Goal: Navigation & Orientation: Find specific page/section

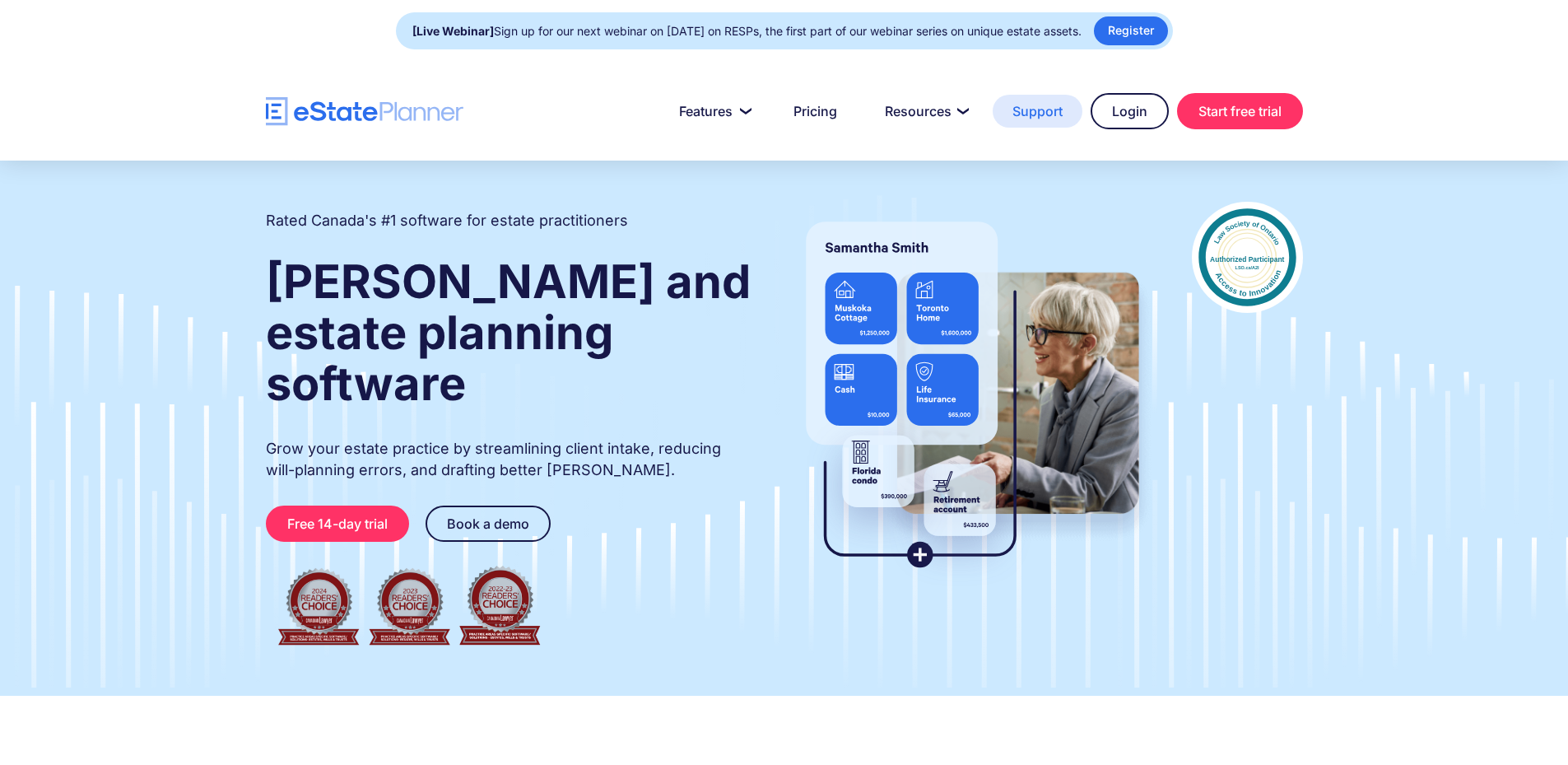
click at [1029, 110] on link "Support" at bounding box center [1038, 111] width 90 height 33
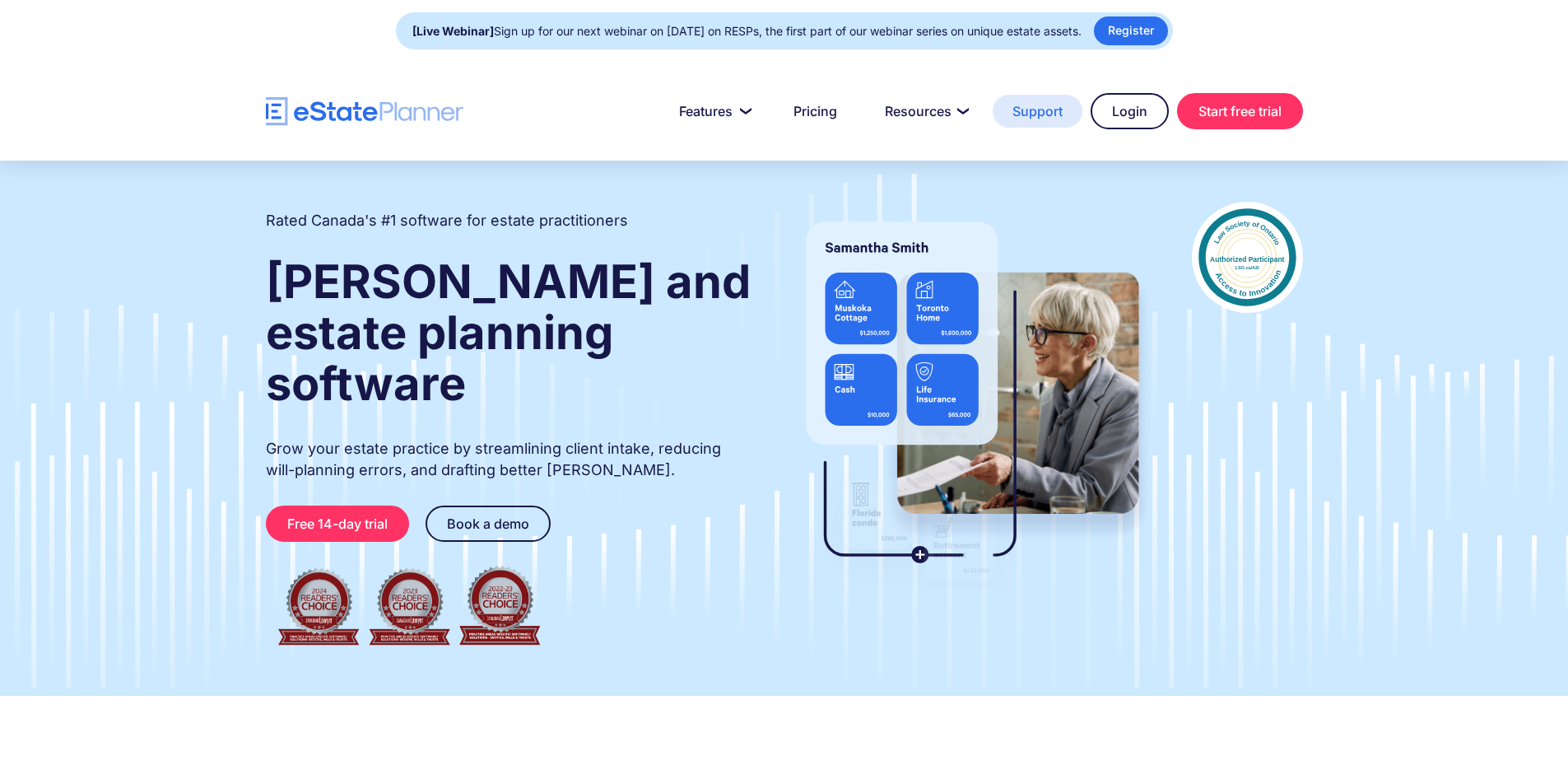
click at [1039, 110] on link "Support" at bounding box center [1038, 111] width 90 height 33
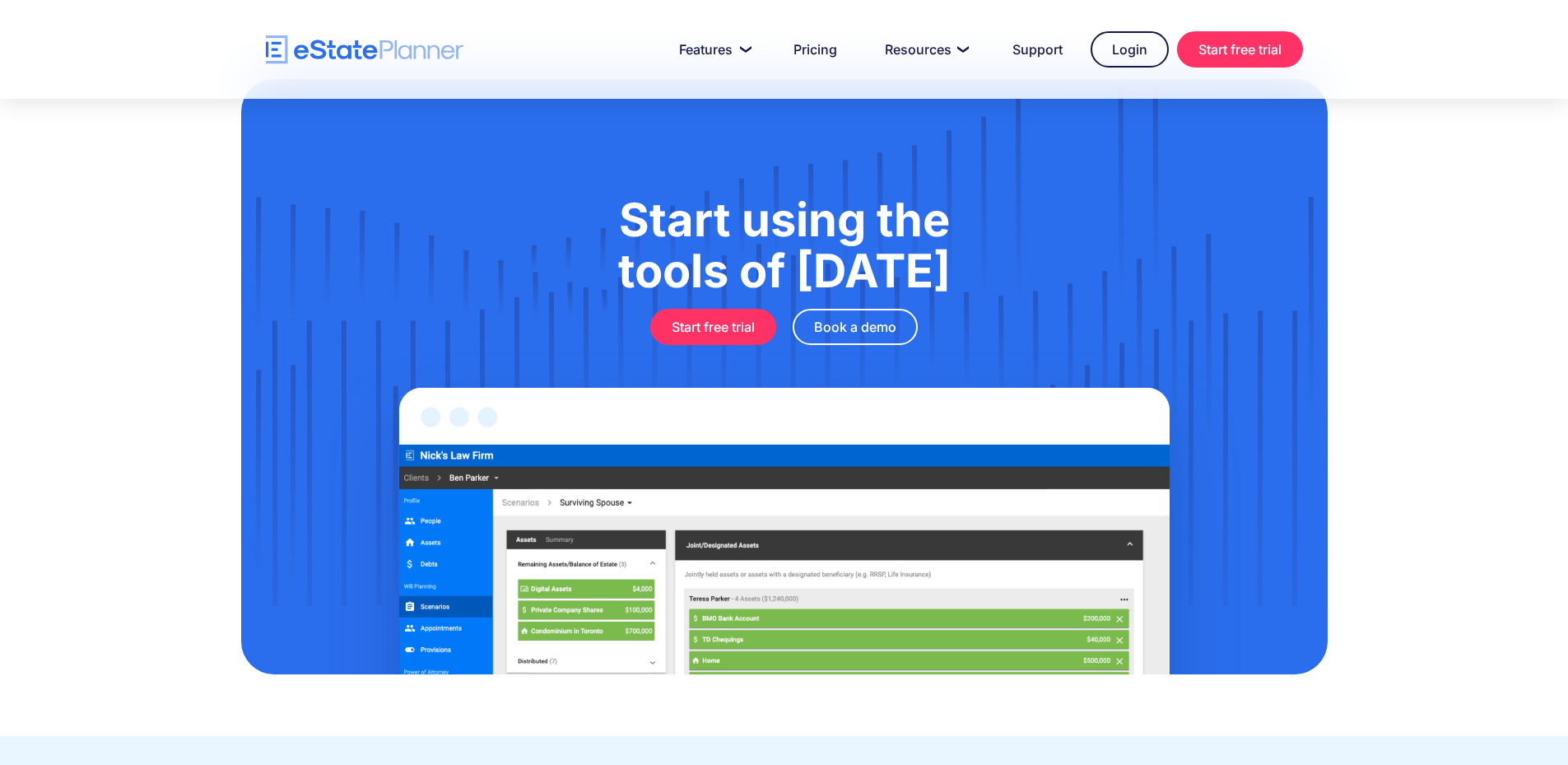
scroll to position [5386, 0]
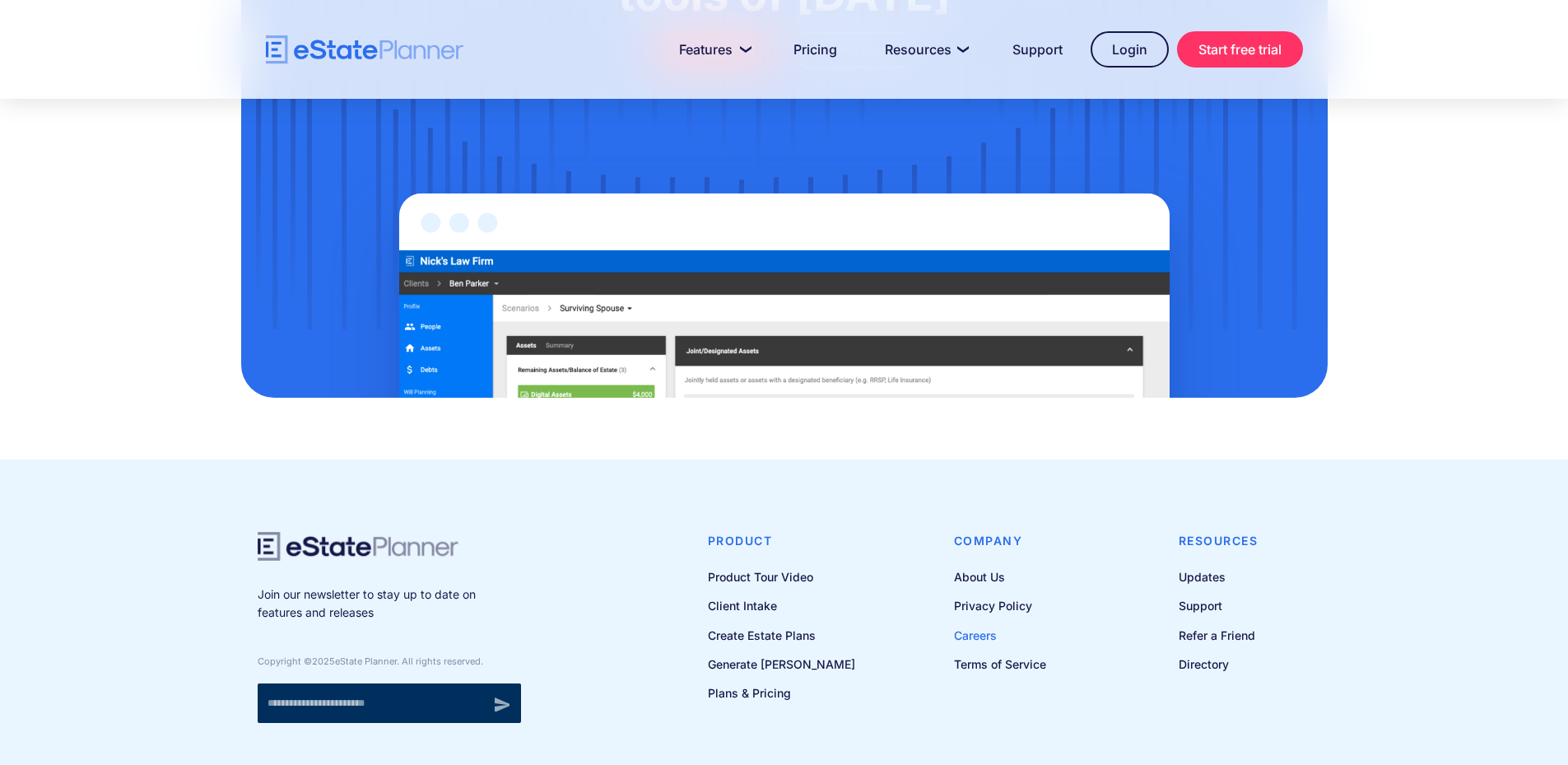
click at [988, 625] on link "Careers" at bounding box center [1001, 635] width 92 height 21
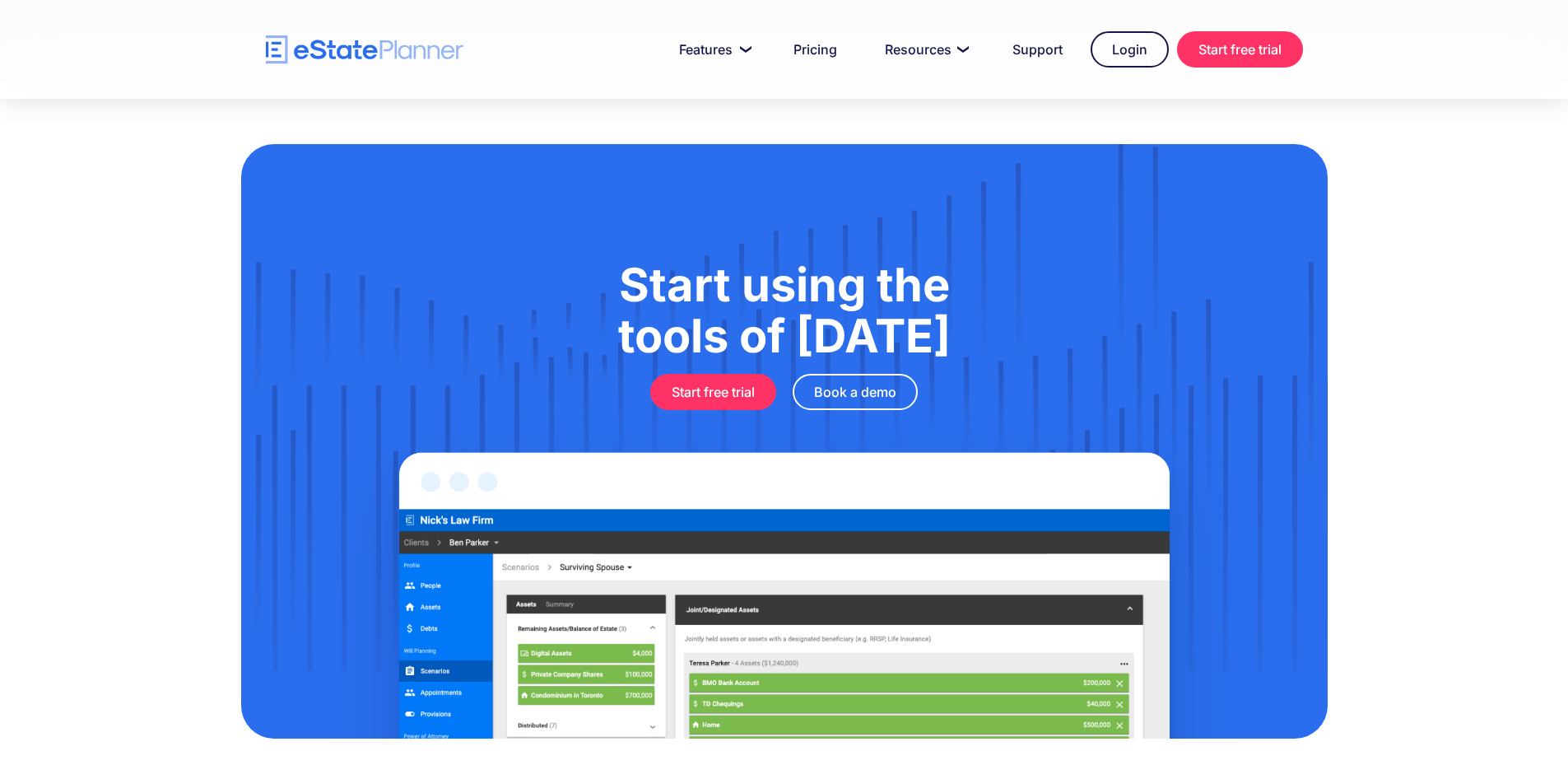
scroll to position [823, 0]
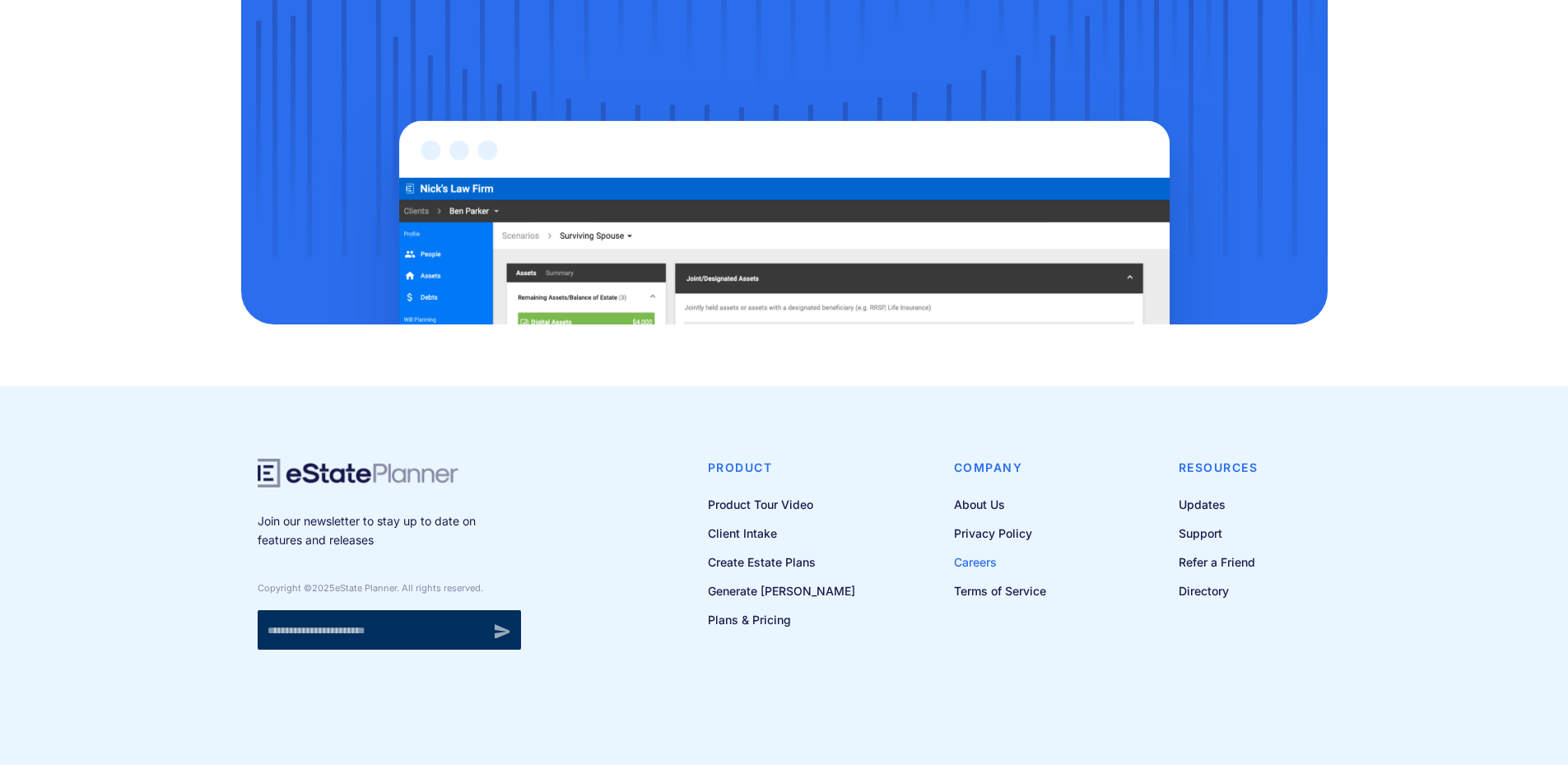
click at [979, 560] on link "Careers" at bounding box center [1001, 562] width 92 height 21
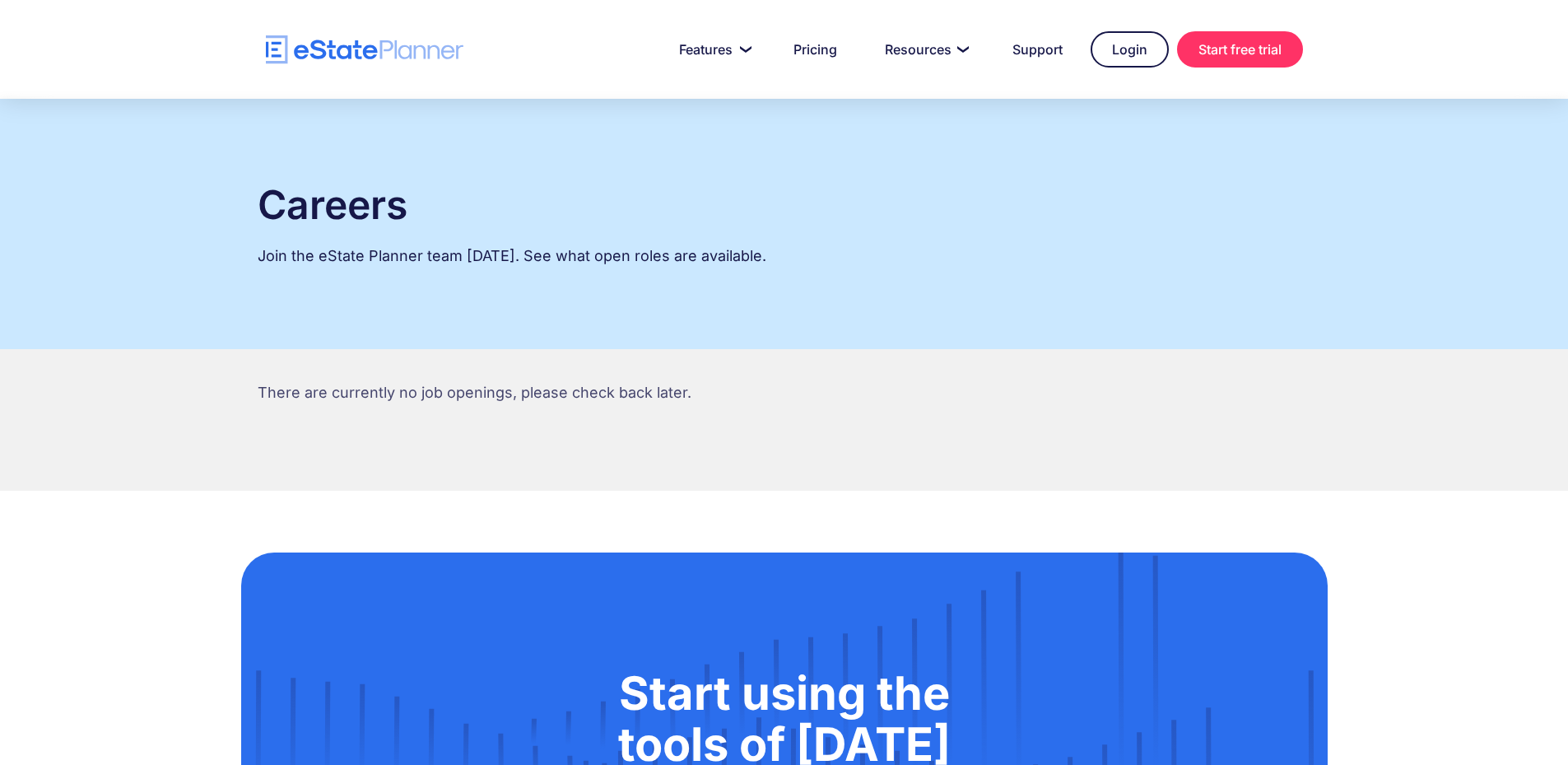
click at [321, 50] on img "home" at bounding box center [365, 50] width 198 height 29
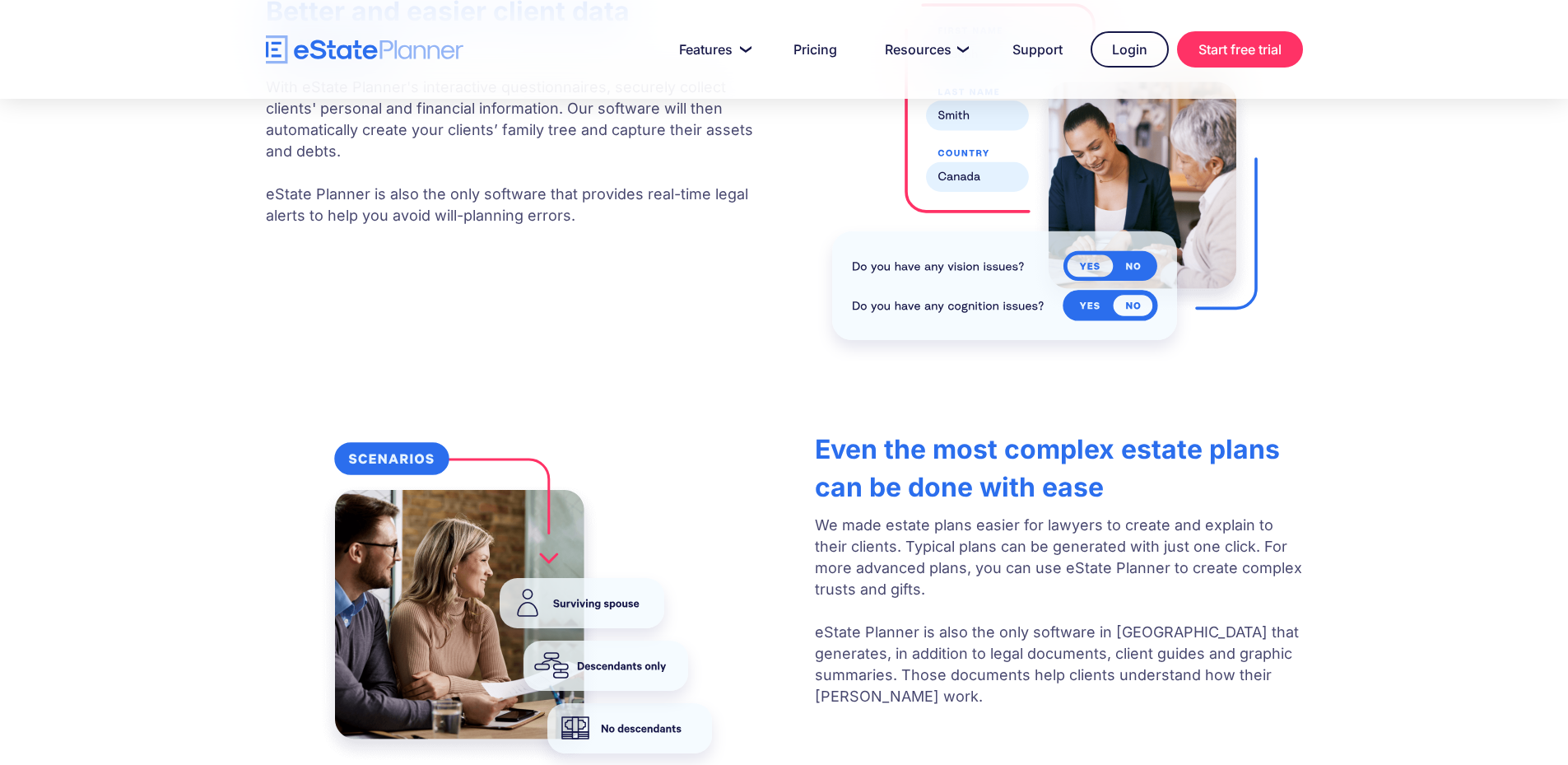
scroll to position [2642, 0]
